Goal: Book appointment/travel/reservation

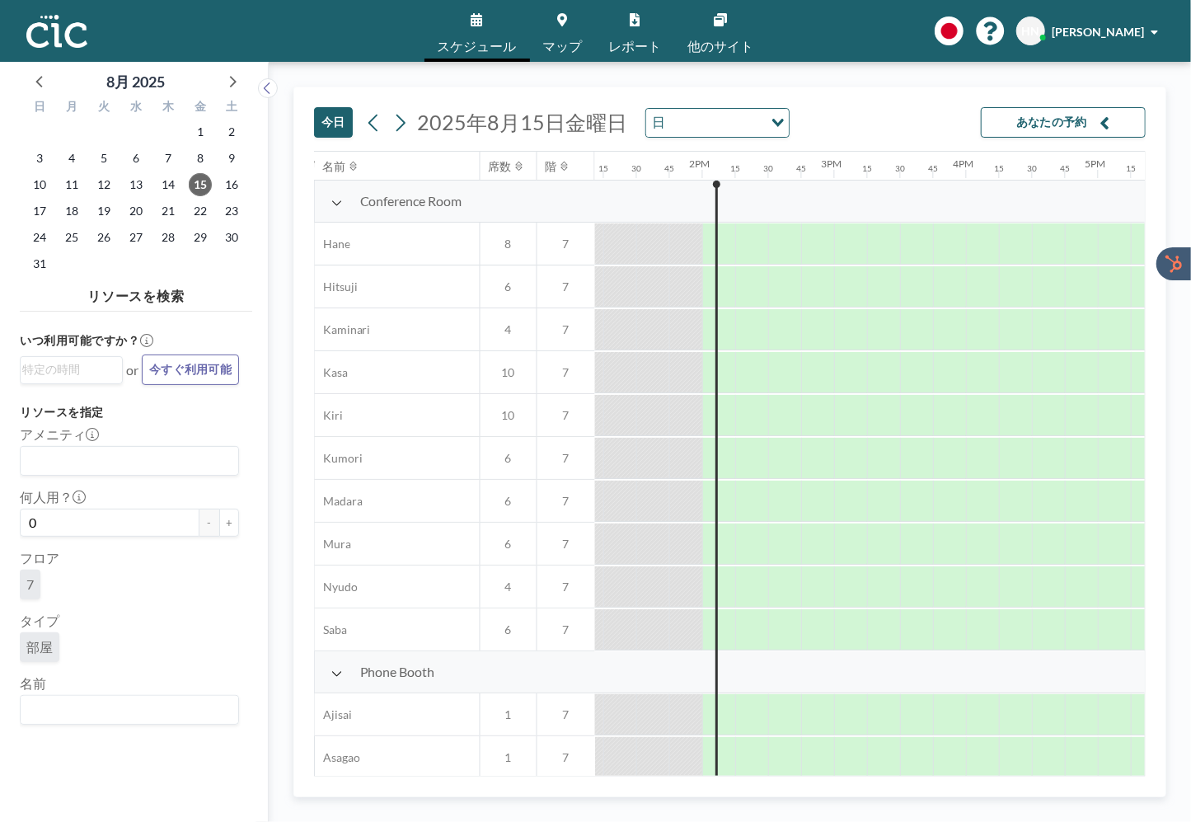
scroll to position [0, 1814]
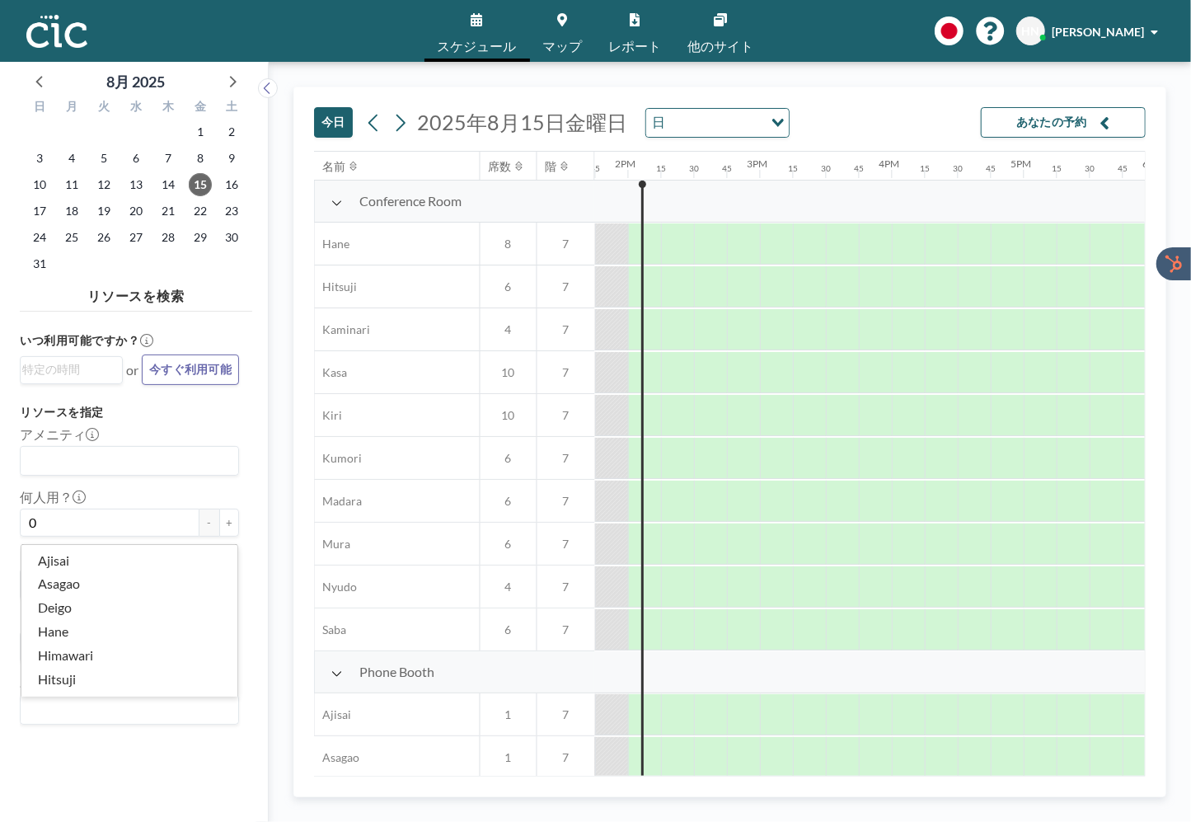
click at [128, 719] on input "Search for option" at bounding box center [125, 709] width 207 height 21
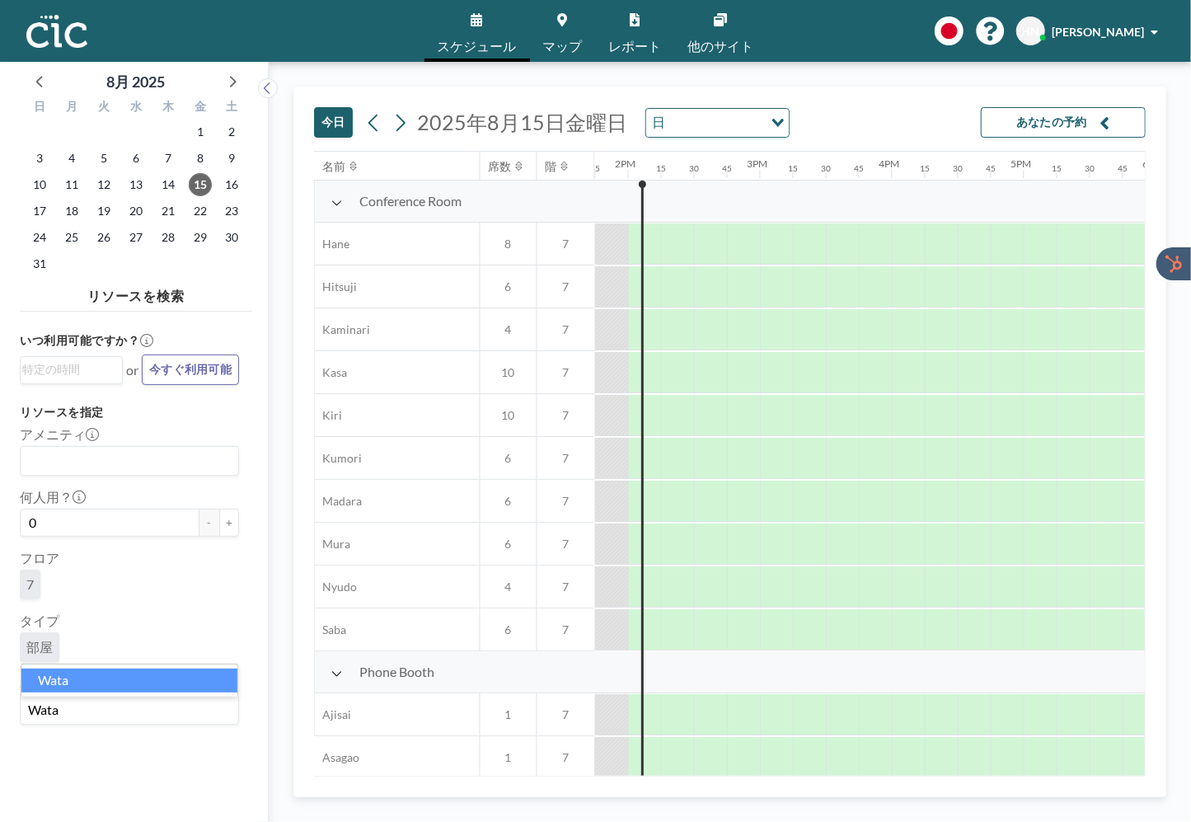
type input "Wata"
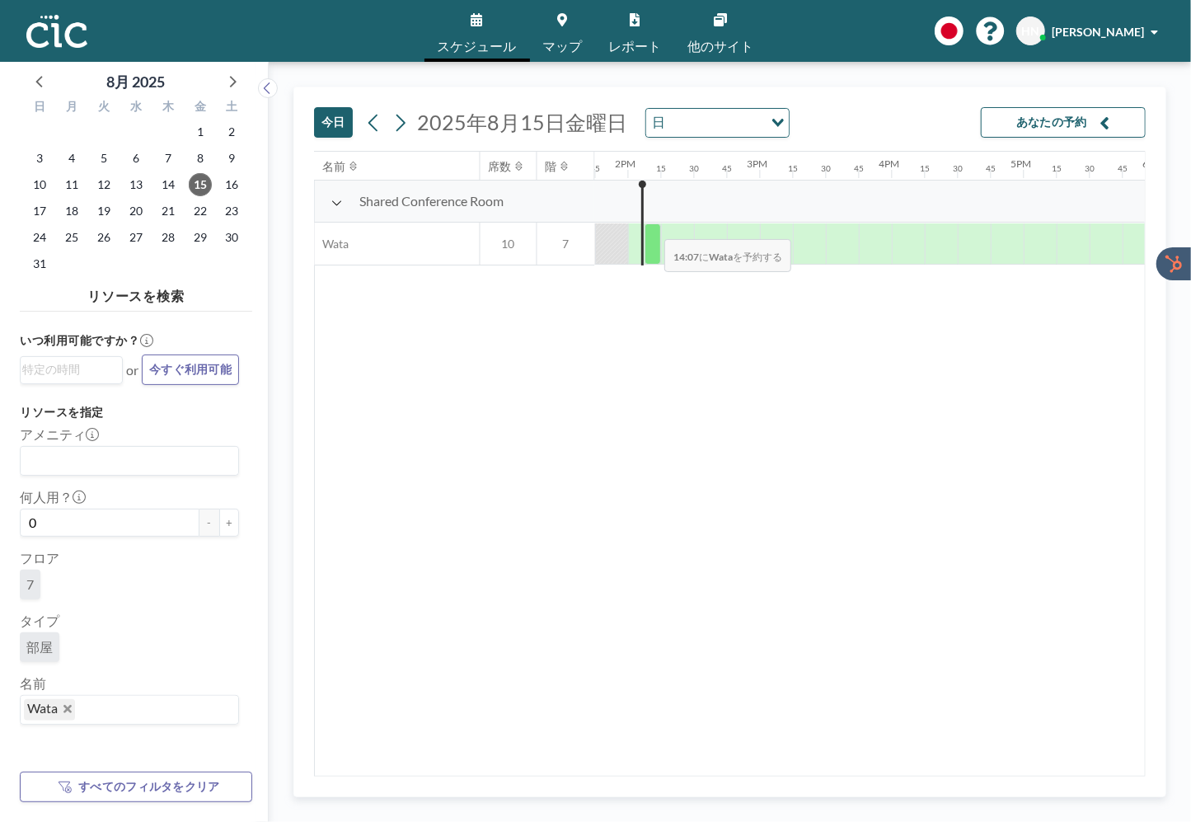
click at [652, 228] on div at bounding box center [653, 243] width 16 height 41
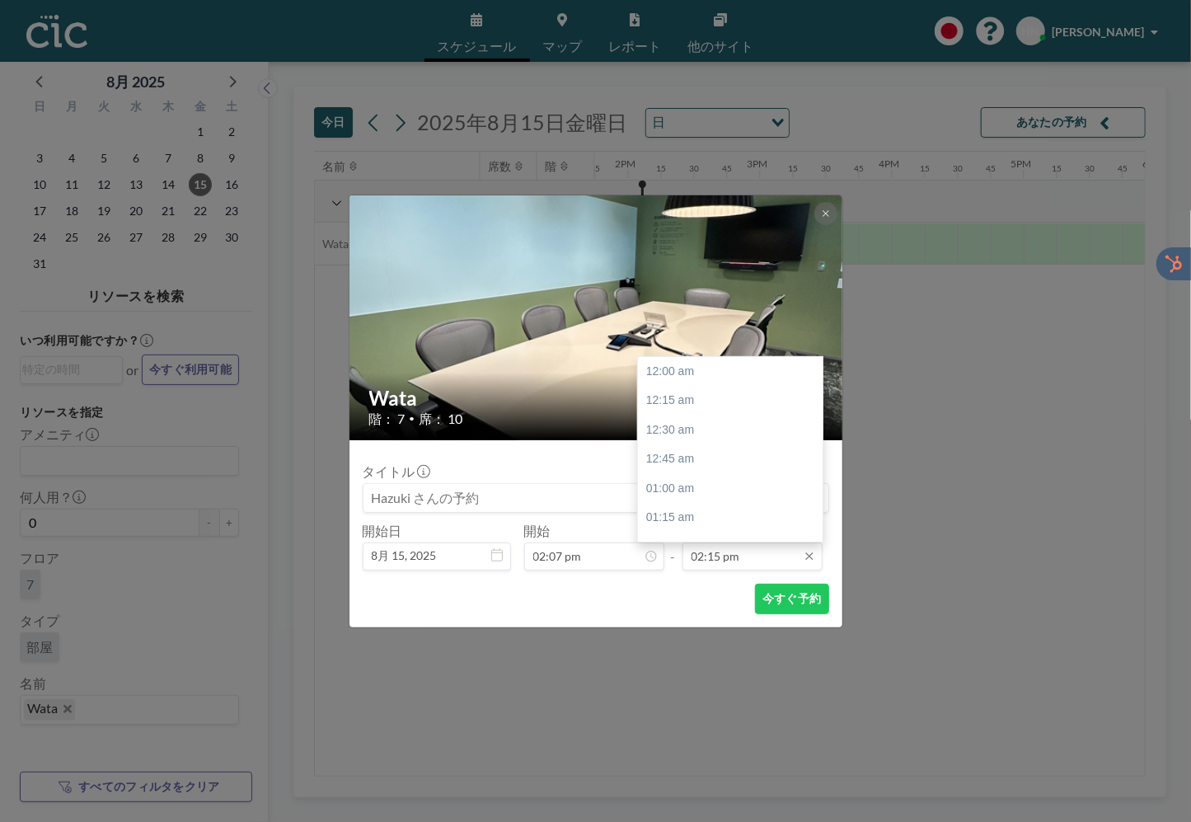
scroll to position [1673, 0]
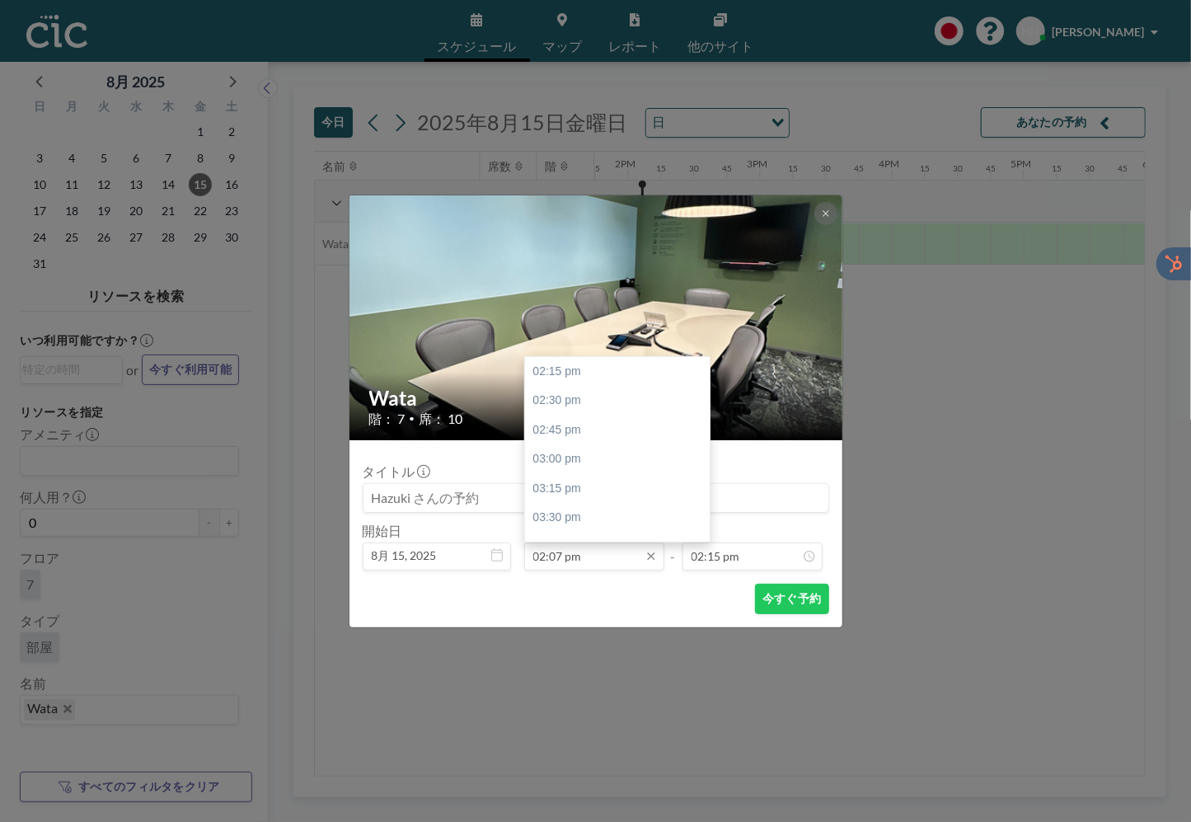
click at [565, 556] on input "02:07 pm" at bounding box center [594, 556] width 140 height 28
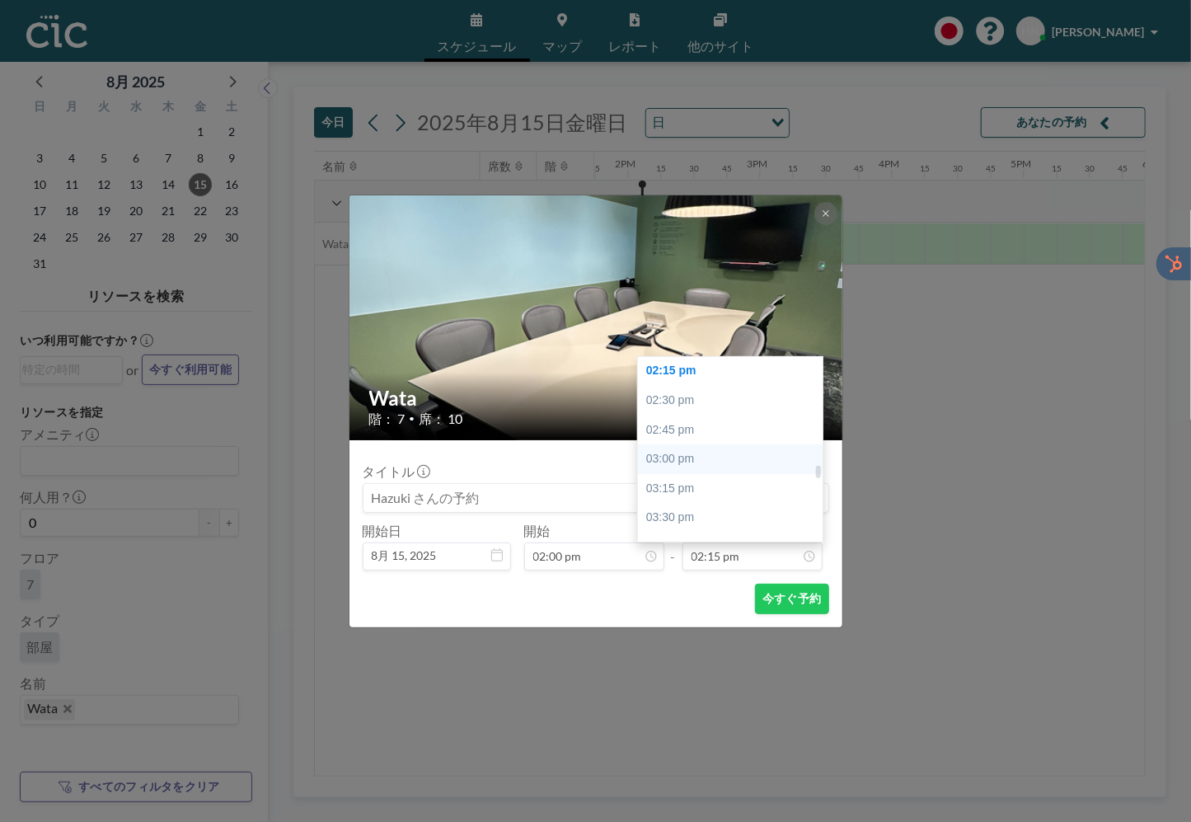
type input "02:07 pm"
click at [728, 457] on div "03:00 pm" at bounding box center [730, 459] width 185 height 30
type input "03:00 pm"
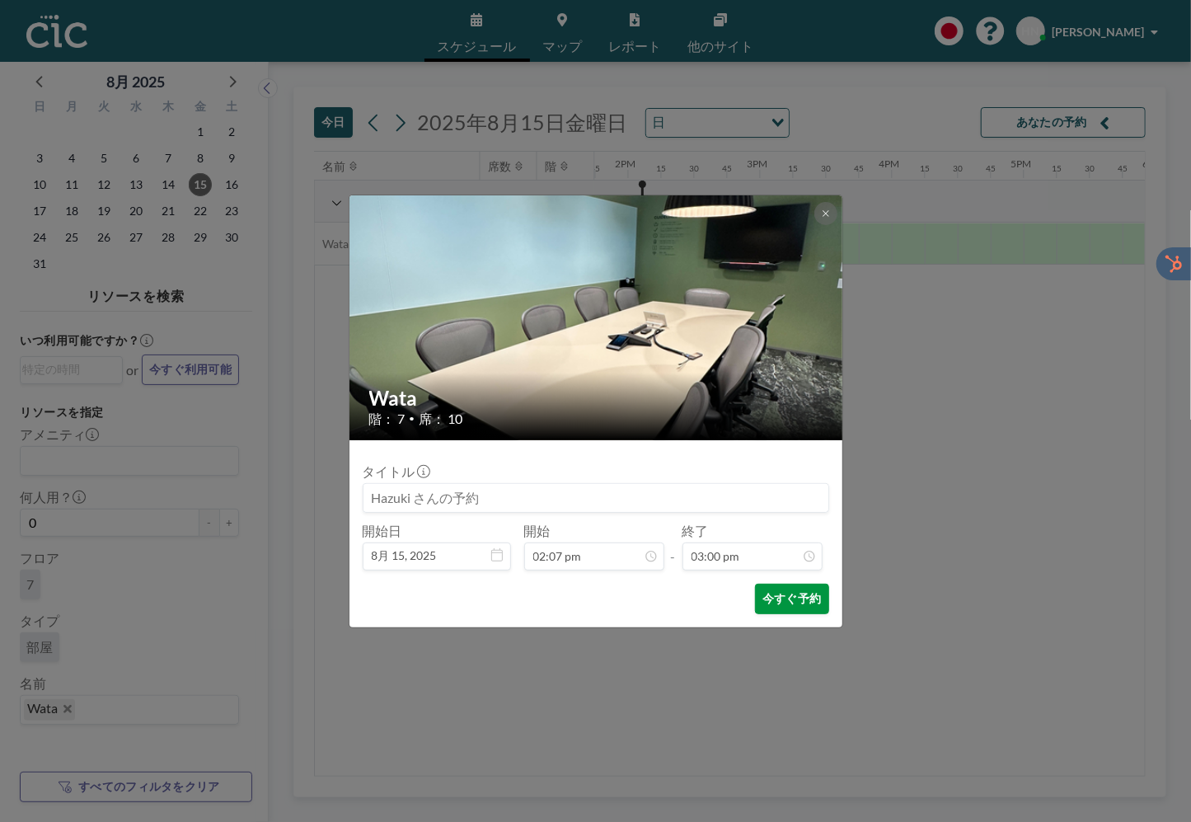
scroll to position [1761, 0]
click at [803, 600] on button "今すぐ予約" at bounding box center [791, 599] width 73 height 31
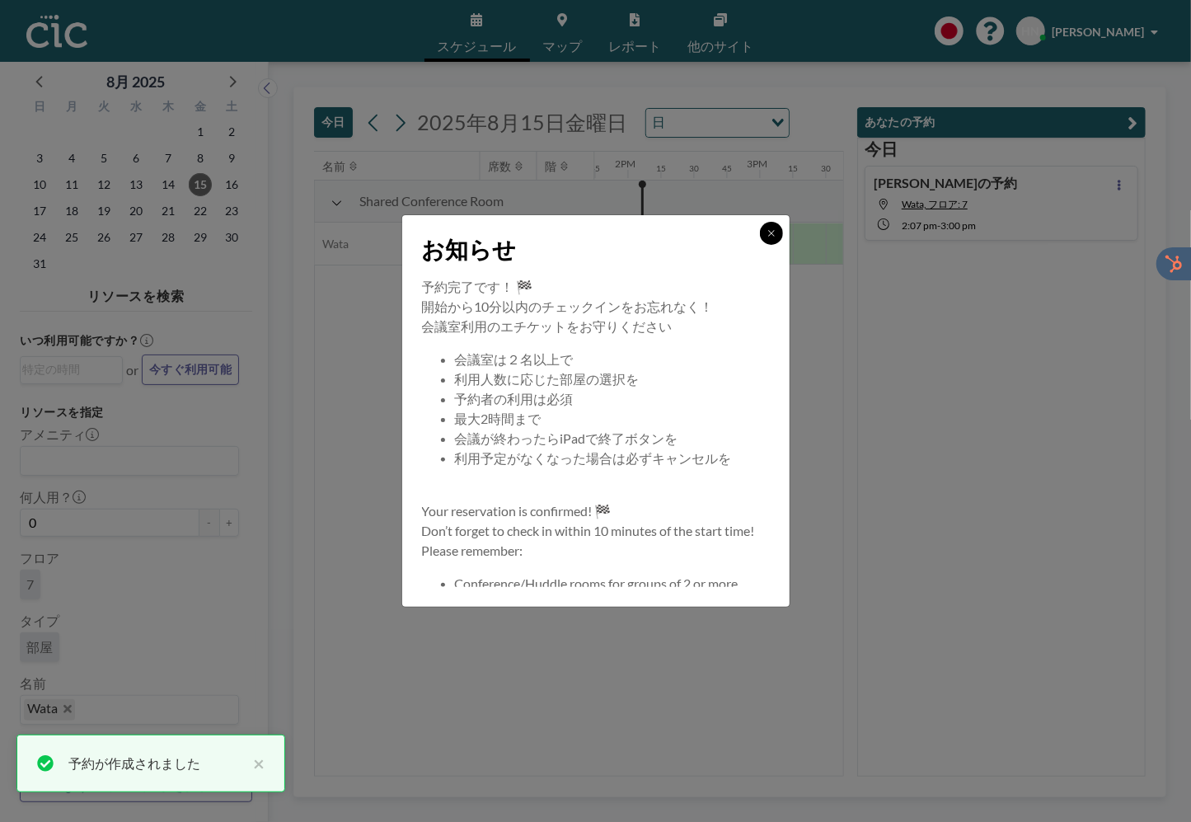
click at [778, 236] on button at bounding box center [771, 233] width 23 height 23
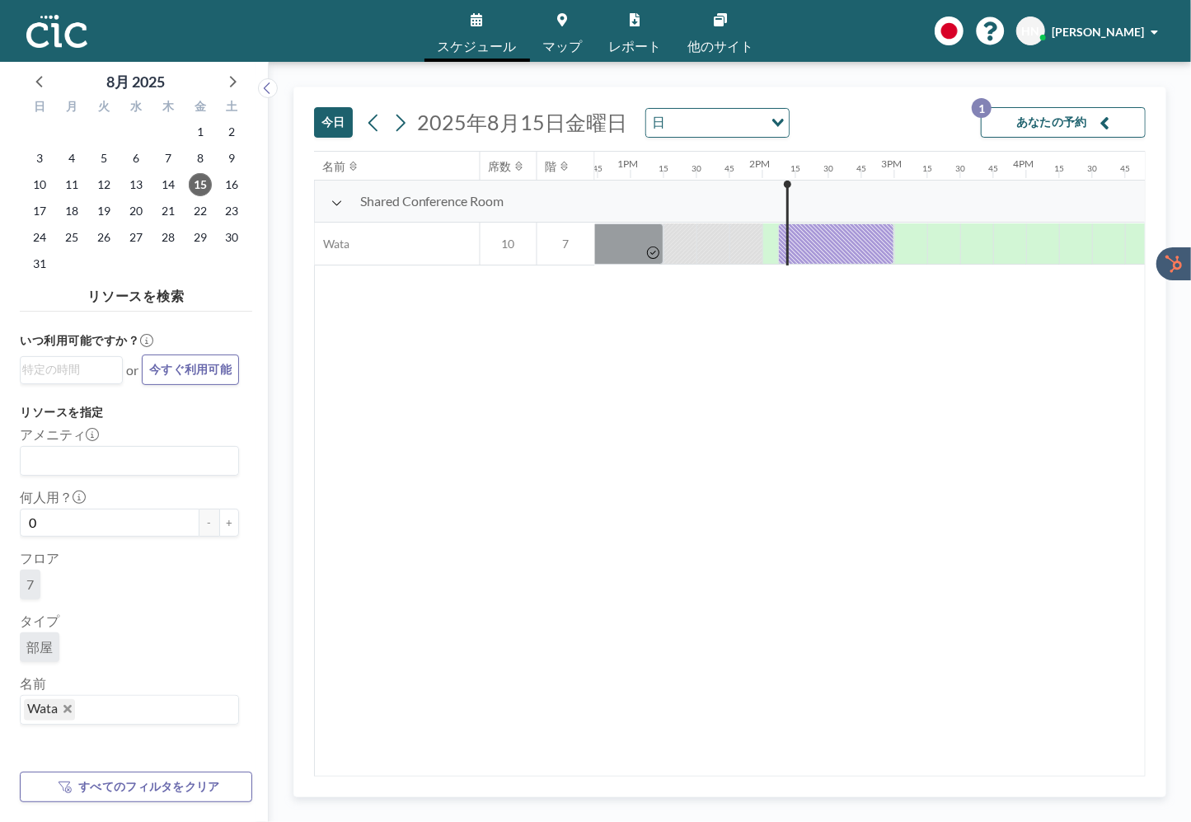
scroll to position [0, 1814]
